Goal: Check status: Check status

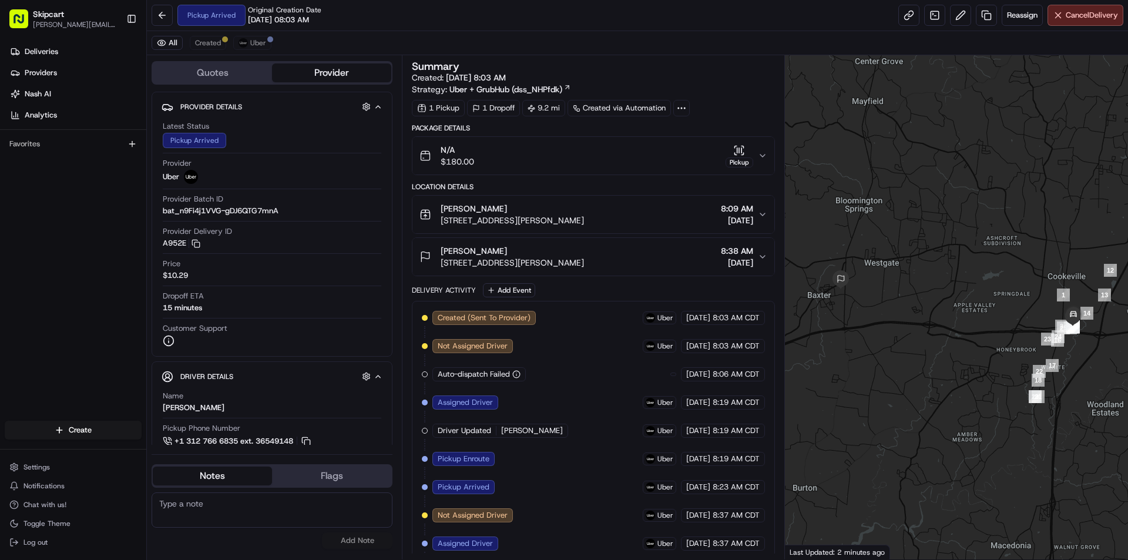
scroll to position [148, 0]
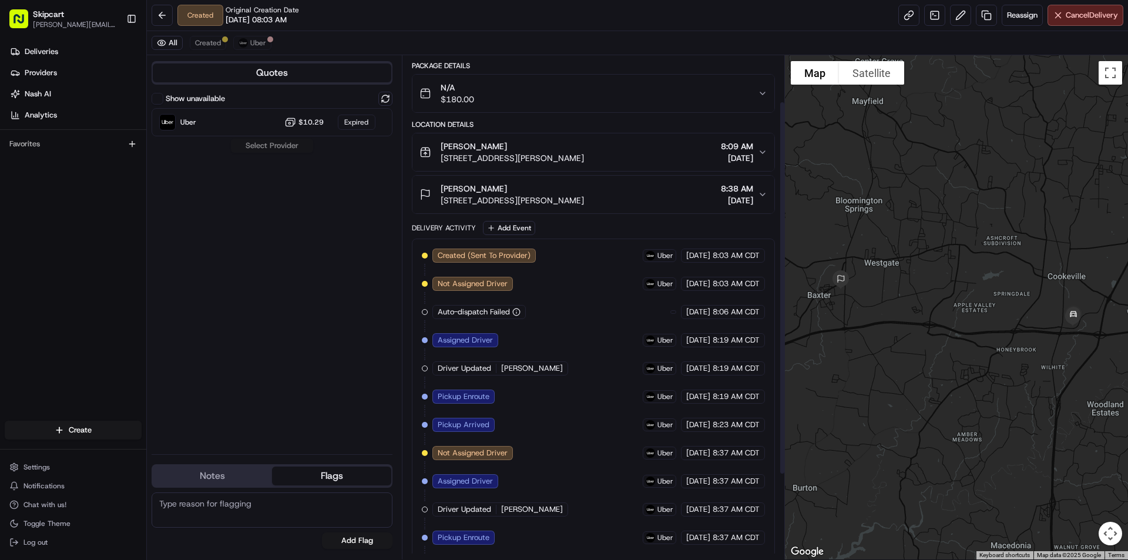
scroll to position [176, 0]
